Goal: Task Accomplishment & Management: Use online tool/utility

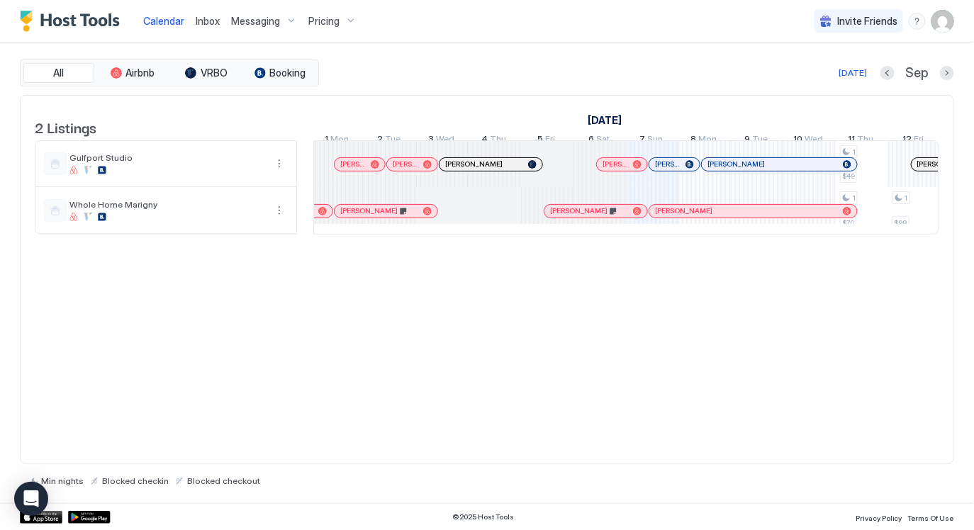
scroll to position [0, 453]
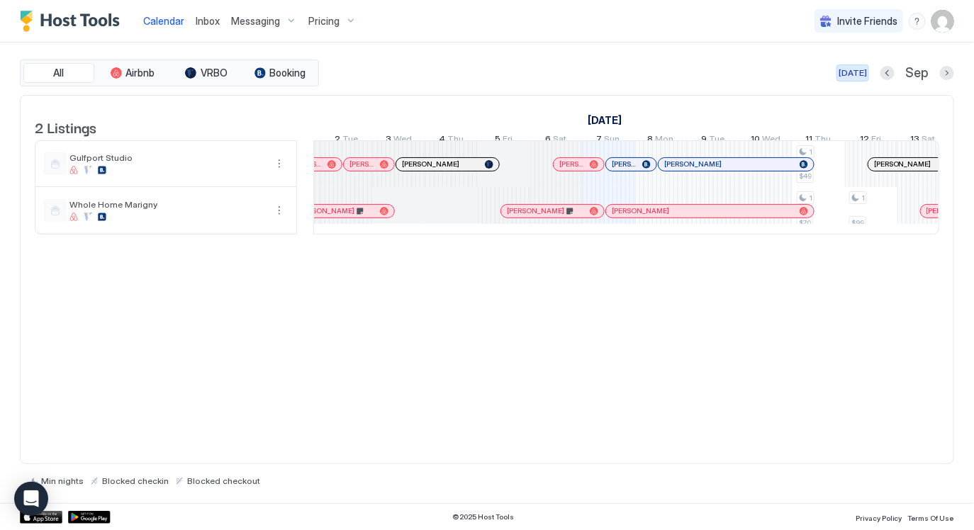
click at [855, 75] on div "[DATE]" at bounding box center [852, 73] width 28 height 13
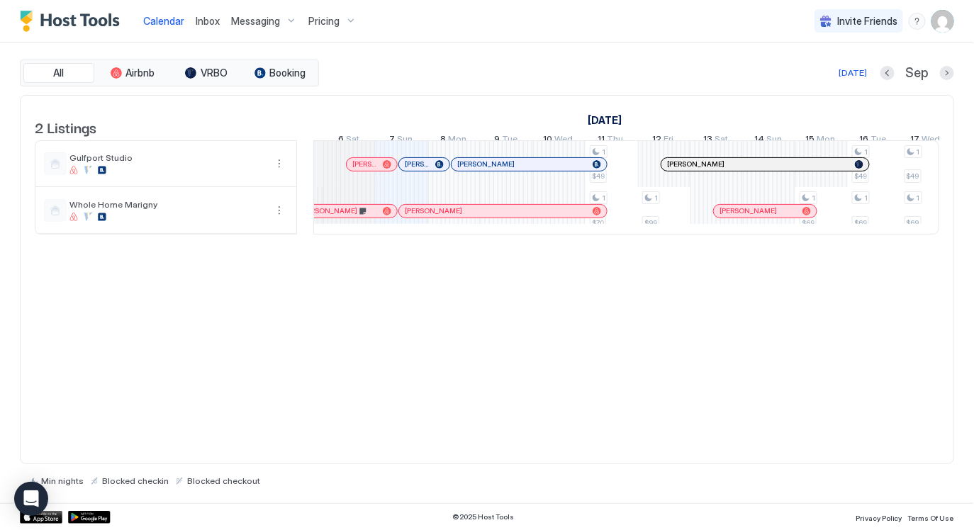
scroll to position [0, 722]
click at [459, 217] on div at bounding box center [459, 210] width 11 height 11
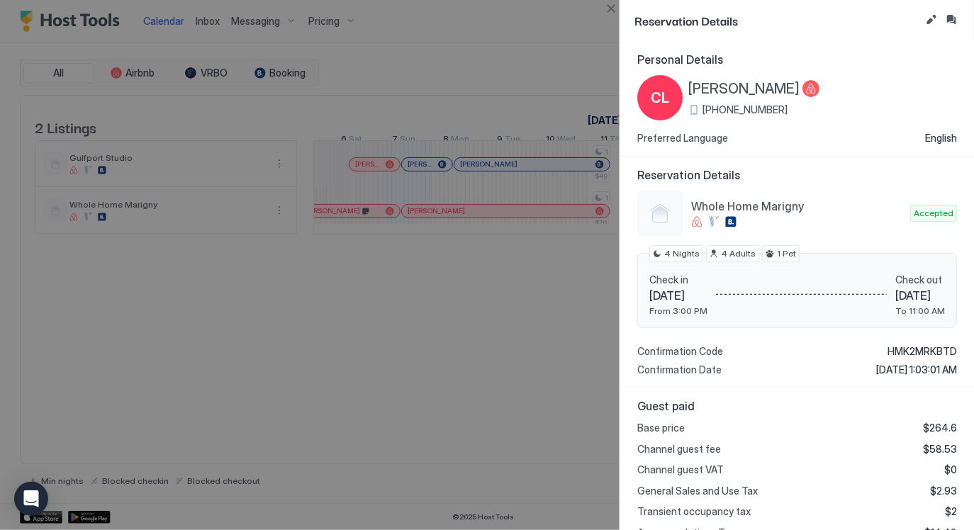
scroll to position [373, 0]
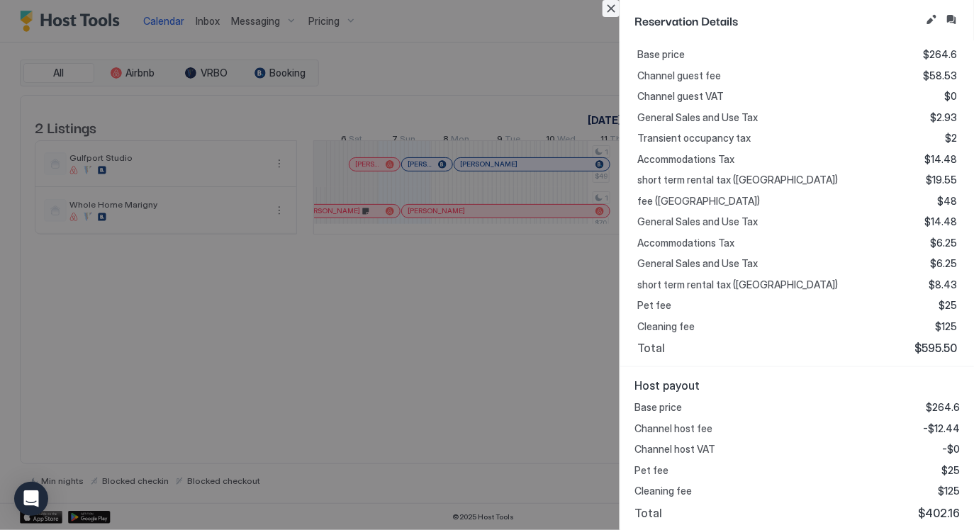
click at [614, 6] on button "Close" at bounding box center [610, 8] width 17 height 17
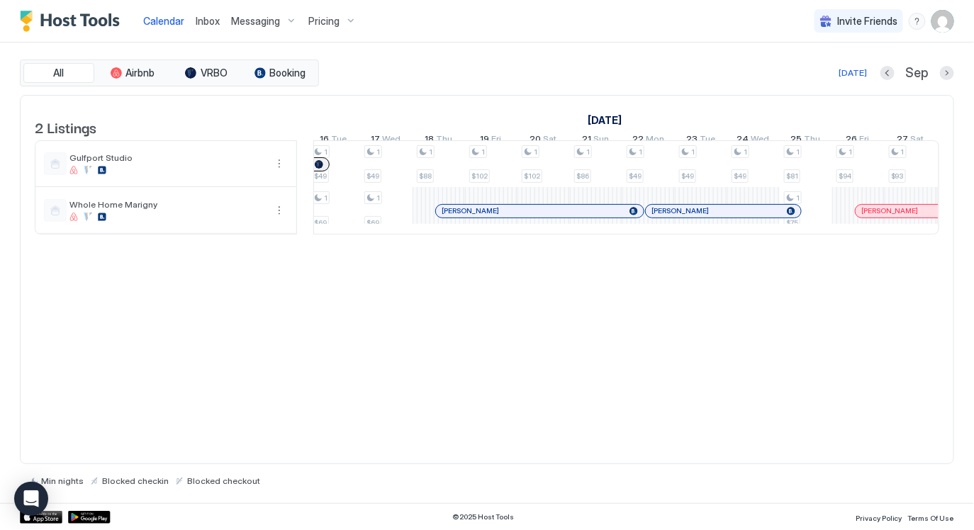
scroll to position [0, 1261]
click at [855, 72] on div "[DATE]" at bounding box center [852, 73] width 28 height 13
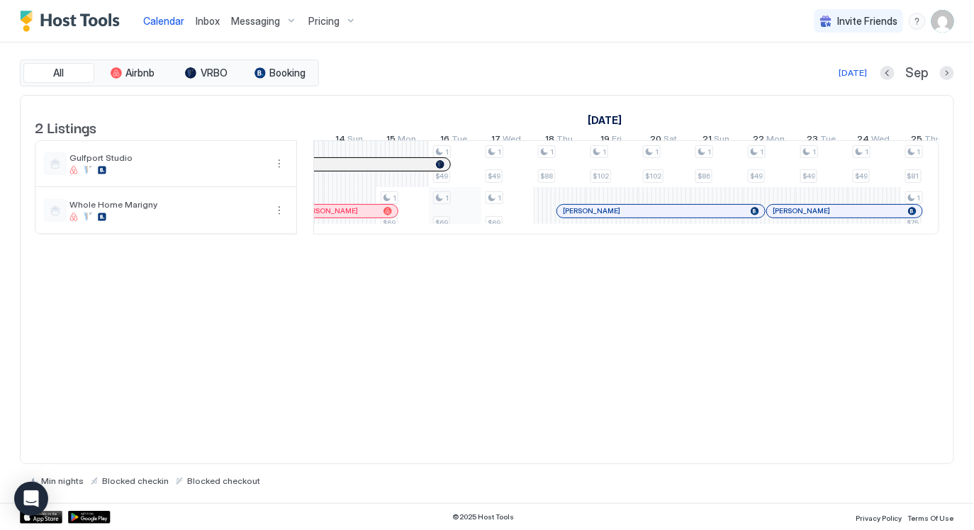
scroll to position [0, 1207]
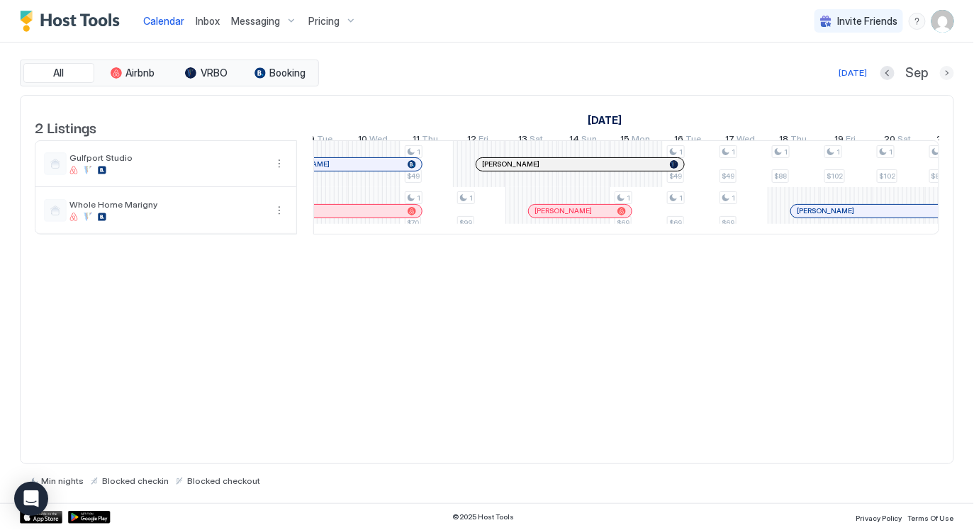
click at [948, 77] on button "Next month" at bounding box center [947, 73] width 14 height 14
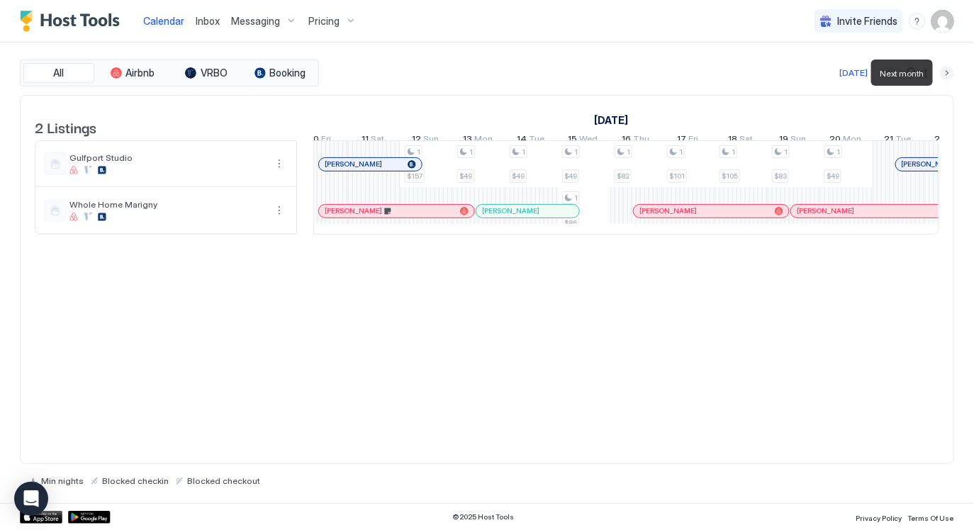
scroll to position [0, 787]
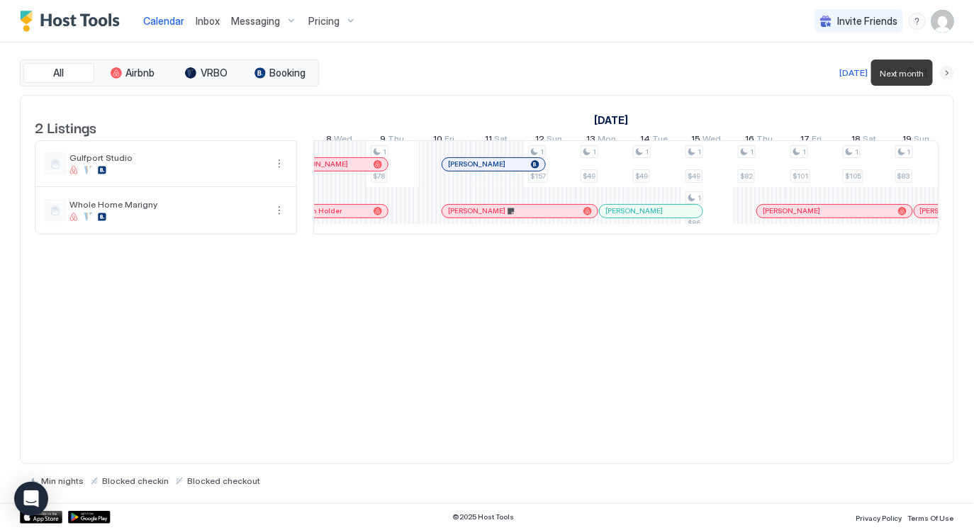
click at [948, 77] on button "Next month" at bounding box center [947, 73] width 14 height 14
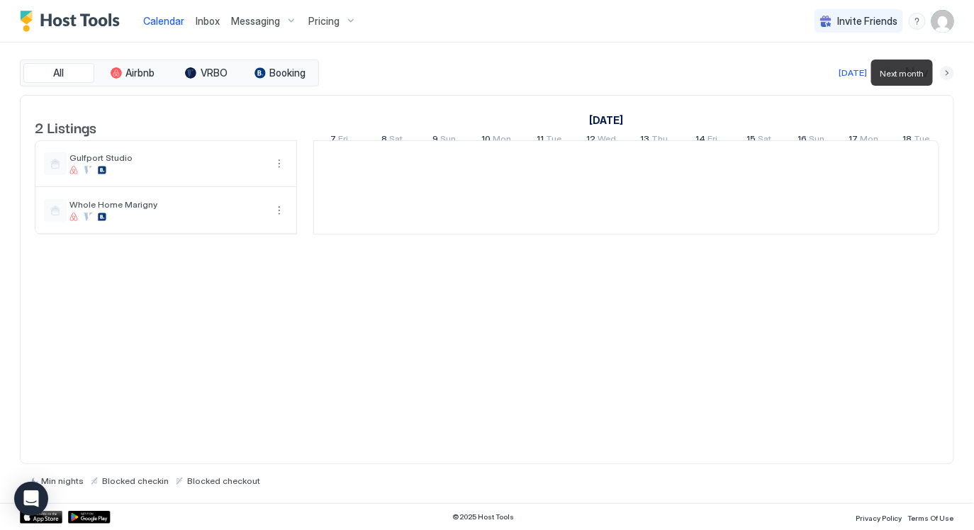
click at [948, 77] on button "Next month" at bounding box center [947, 73] width 14 height 14
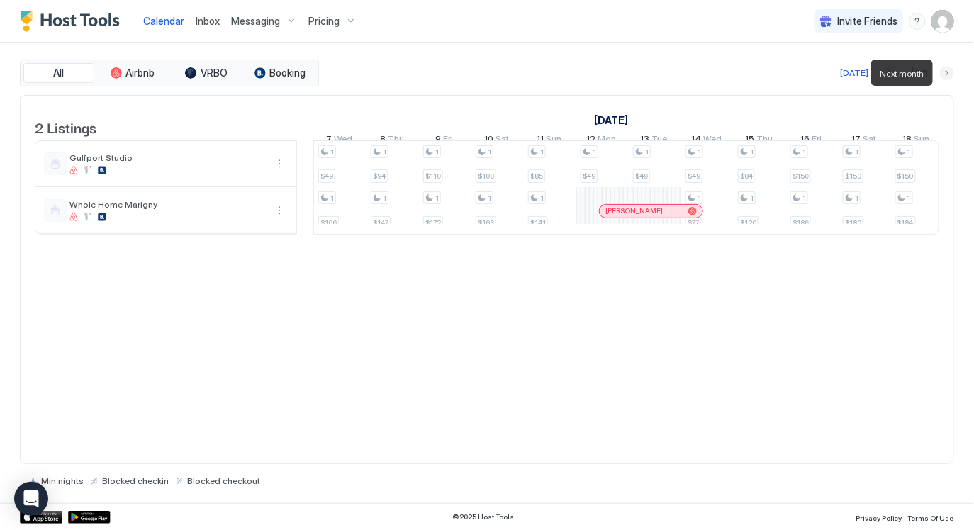
click at [948, 77] on button "Next month" at bounding box center [947, 73] width 14 height 14
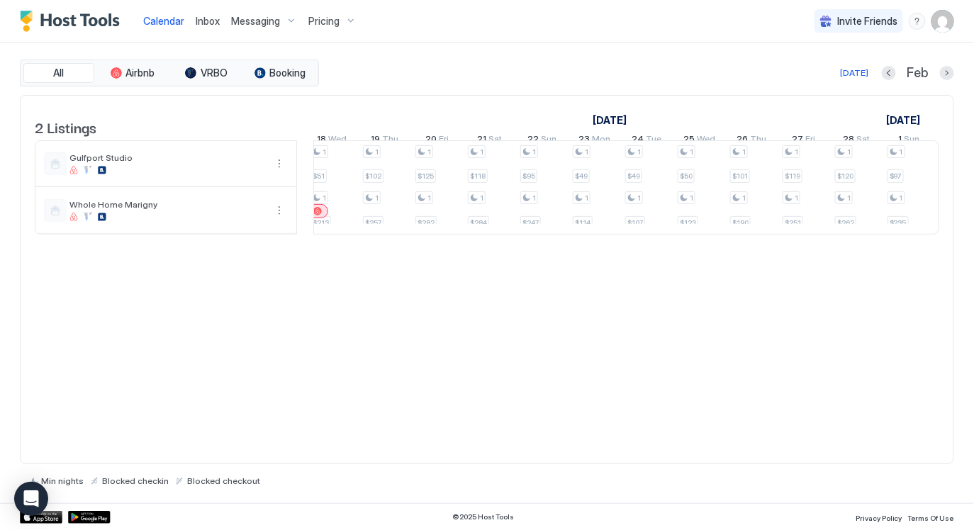
scroll to position [0, 1424]
